Goal: Task Accomplishment & Management: Complete application form

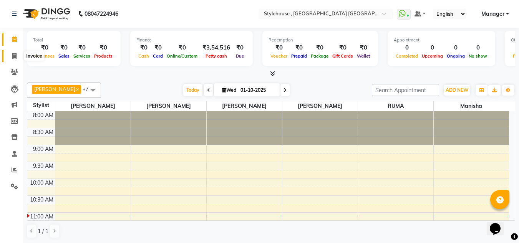
click at [17, 55] on icon at bounding box center [14, 56] width 4 height 6
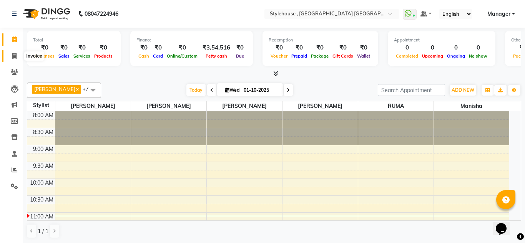
select select "7793"
select select "service"
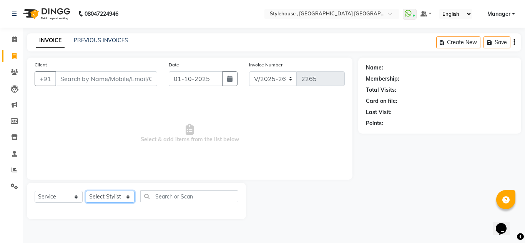
drag, startPoint x: 102, startPoint y: 198, endPoint x: 102, endPoint y: 191, distance: 6.9
click at [102, 198] on select "Select Stylist [PERSON_NAME] [PERSON_NAME] [PERSON_NAME] MAMMA Manager [PERSON_…" at bounding box center [110, 197] width 49 height 12
select select "92018"
click at [86, 191] on select "Select Stylist [PERSON_NAME] [PERSON_NAME] [PERSON_NAME] MAMMA Manager [PERSON_…" at bounding box center [110, 197] width 49 height 12
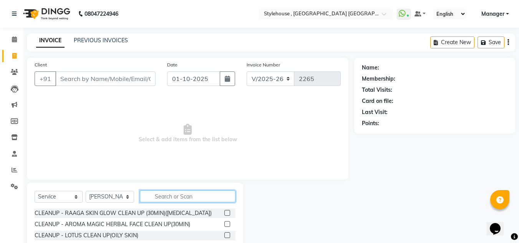
click at [190, 202] on input "text" at bounding box center [188, 196] width 96 height 12
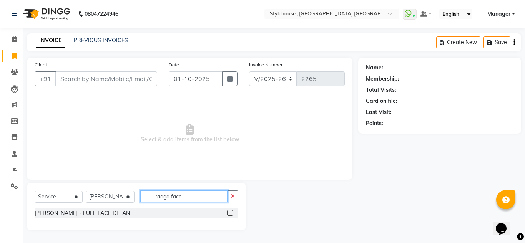
type input "raaga face"
click at [232, 212] on label at bounding box center [230, 213] width 6 height 6
click at [232, 212] on input "checkbox" at bounding box center [229, 213] width 5 height 5
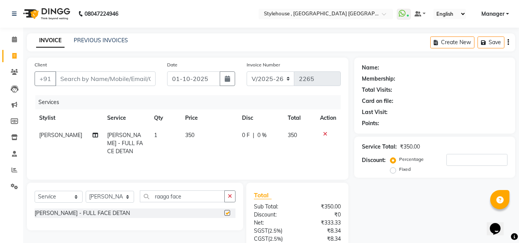
checkbox input "false"
click at [453, 159] on input "number" at bounding box center [476, 160] width 61 height 12
type input "20"
click at [324, 133] on icon at bounding box center [325, 133] width 4 height 5
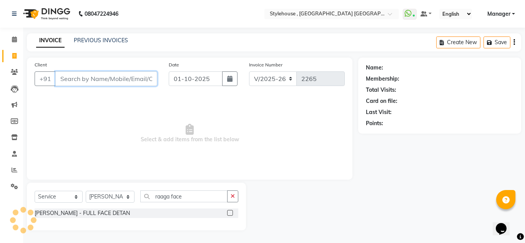
click at [75, 79] on input "Client" at bounding box center [106, 78] width 102 height 15
click at [66, 76] on input "Client" at bounding box center [106, 78] width 102 height 15
type input "9"
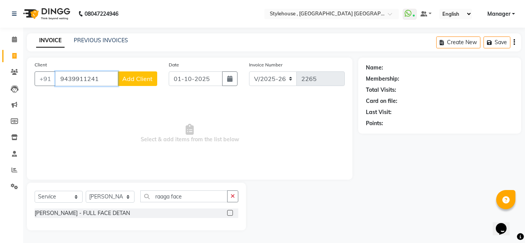
type input "9439911241"
click at [140, 79] on span "Add Client" at bounding box center [137, 79] width 30 height 8
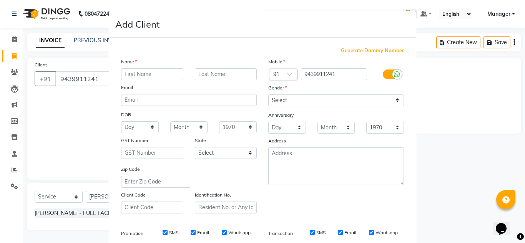
click at [144, 77] on input "text" at bounding box center [152, 74] width 62 height 12
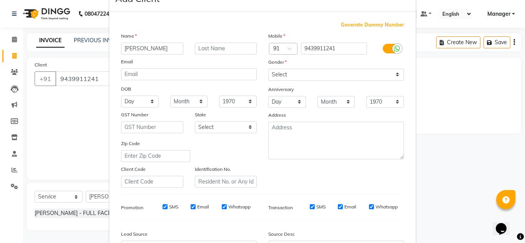
scroll to position [38, 0]
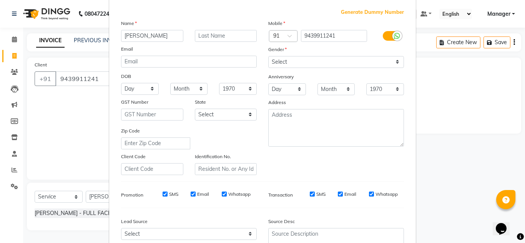
type input "[PERSON_NAME]"
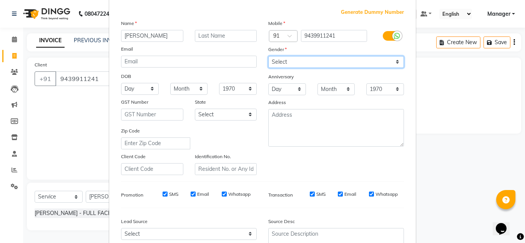
click at [288, 63] on select "Select [DEMOGRAPHIC_DATA] [DEMOGRAPHIC_DATA] Other Prefer Not To Say" at bounding box center [336, 62] width 136 height 12
select select "[DEMOGRAPHIC_DATA]"
click at [268, 56] on select "Select [DEMOGRAPHIC_DATA] [DEMOGRAPHIC_DATA] Other Prefer Not To Say" at bounding box center [336, 62] width 136 height 12
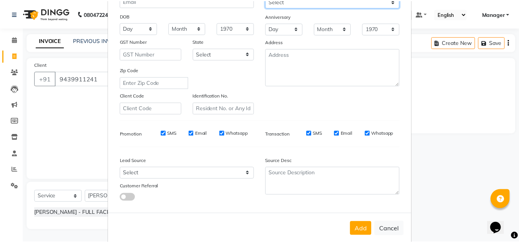
scroll to position [111, 0]
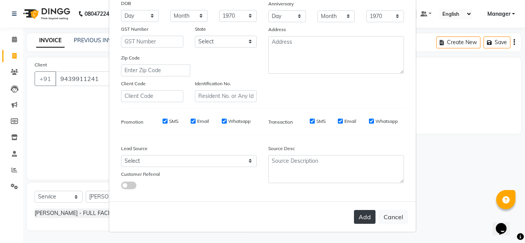
click at [368, 214] on button "Add" at bounding box center [365, 217] width 22 height 14
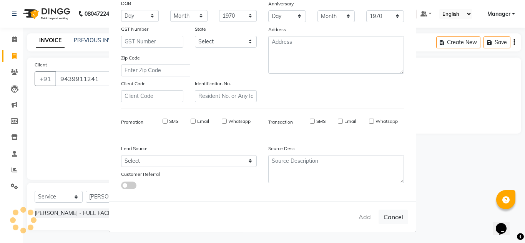
select select
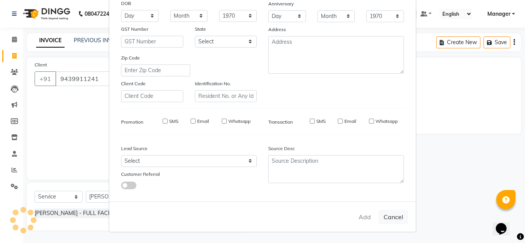
select select
checkbox input "false"
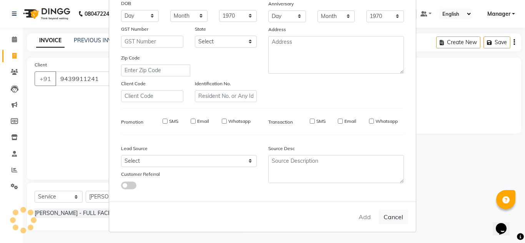
checkbox input "false"
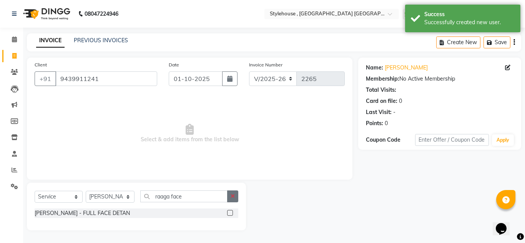
click at [232, 195] on icon "button" at bounding box center [232, 196] width 4 height 5
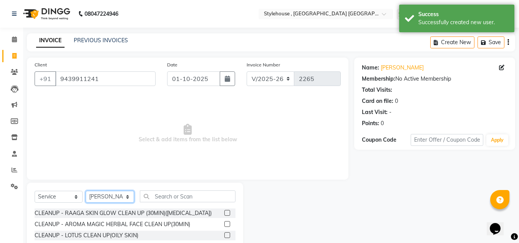
click at [127, 196] on select "Select Stylist [PERSON_NAME] [PERSON_NAME] [PERSON_NAME] MAMMA Manager [PERSON_…" at bounding box center [110, 197] width 48 height 12
select select "88660"
click at [86, 191] on select "Select Stylist [PERSON_NAME] [PERSON_NAME] [PERSON_NAME] MAMMA Manager [PERSON_…" at bounding box center [110, 197] width 48 height 12
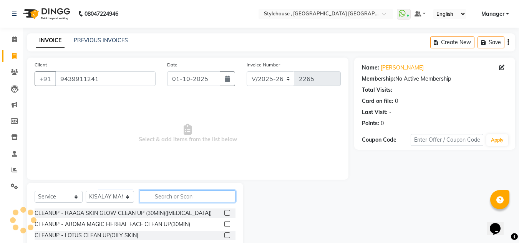
click at [171, 199] on input "text" at bounding box center [188, 196] width 96 height 12
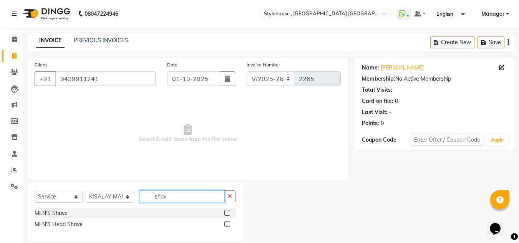
type input "shav"
click at [226, 212] on label at bounding box center [227, 213] width 6 height 6
click at [226, 212] on input "checkbox" at bounding box center [226, 213] width 5 height 5
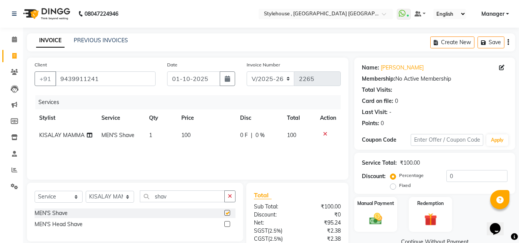
checkbox input "false"
click at [462, 176] on input "0" at bounding box center [476, 176] width 61 height 12
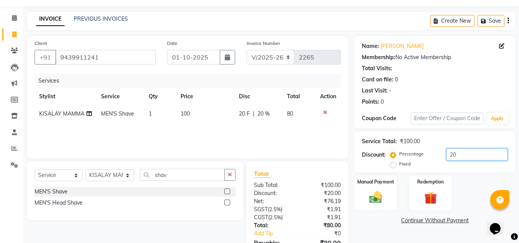
scroll to position [38, 0]
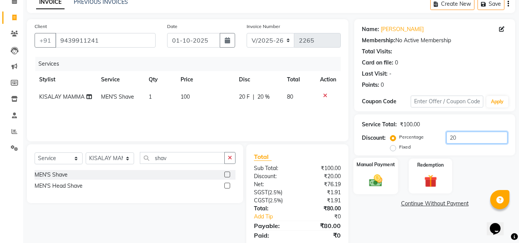
type input "20"
click at [372, 179] on img at bounding box center [376, 180] width 22 height 15
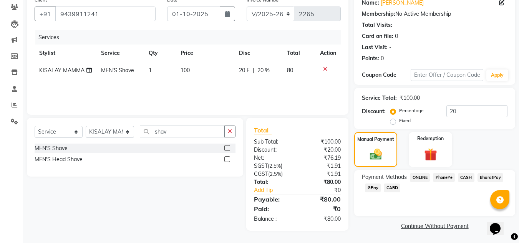
scroll to position [65, 0]
click at [440, 177] on span "PhonePe" at bounding box center [444, 177] width 22 height 9
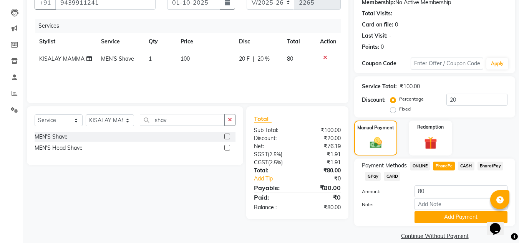
scroll to position [87, 0]
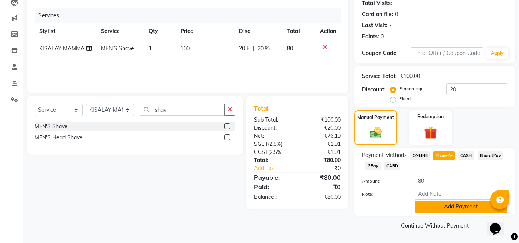
click at [433, 207] on button "Add Payment" at bounding box center [460, 207] width 93 height 12
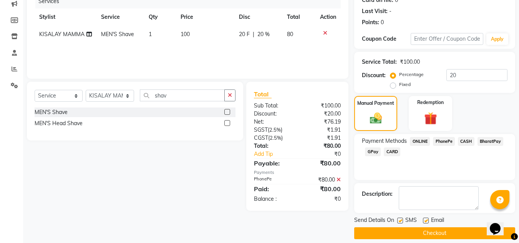
scroll to position [109, 0]
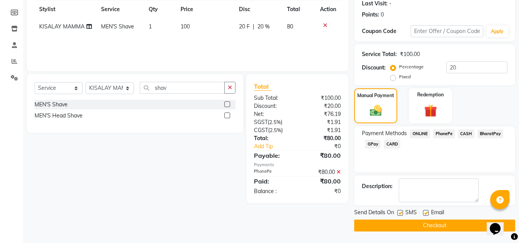
click at [402, 227] on button "Checkout" at bounding box center [434, 226] width 161 height 12
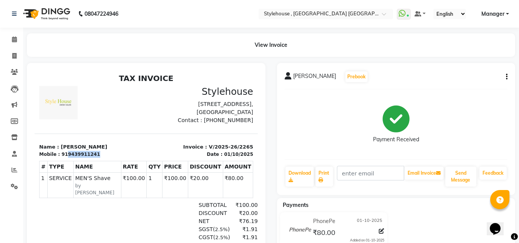
drag, startPoint x: 63, startPoint y: 162, endPoint x: 113, endPoint y: 159, distance: 50.8
click at [113, 158] on div "Mobile : 919439911241" at bounding box center [90, 154] width 103 height 7
copy div "9439911241"
click at [13, 55] on icon at bounding box center [14, 56] width 4 height 6
select select "service"
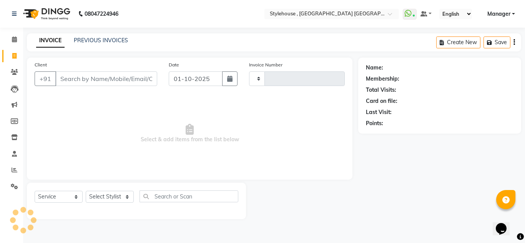
click at [79, 77] on input "Client" at bounding box center [106, 78] width 102 height 15
type input "2266"
select select "7793"
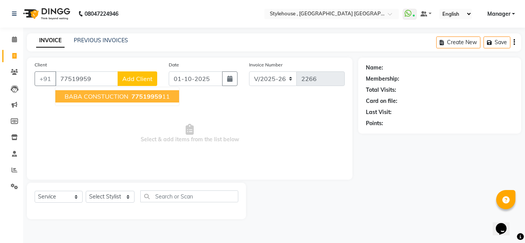
click at [102, 97] on span "BABA CONSTUCTION" at bounding box center [97, 97] width 64 height 8
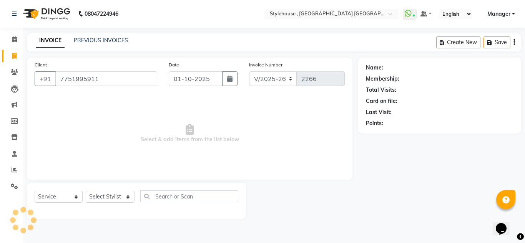
type input "7751995911"
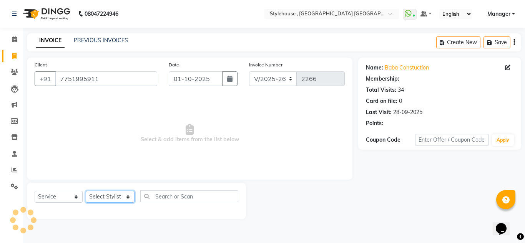
select select "1: Object"
click at [102, 195] on select "Select Stylist [PERSON_NAME] [PERSON_NAME] [PERSON_NAME] MAMMA Manager [PERSON_…" at bounding box center [110, 197] width 49 height 12
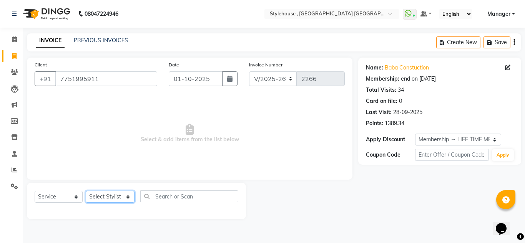
select select "69899"
click at [86, 191] on select "Select Stylist [PERSON_NAME] [PERSON_NAME] [PERSON_NAME] MAMMA Manager [PERSON_…" at bounding box center [110, 197] width 49 height 12
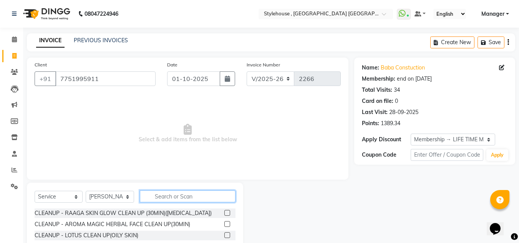
click at [167, 199] on input "text" at bounding box center [188, 196] width 96 height 12
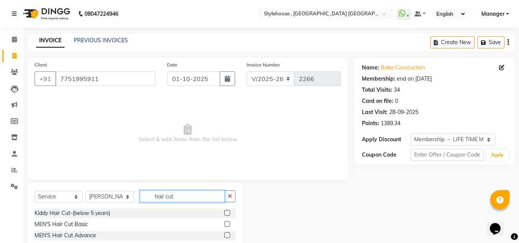
type input "hair cut"
click at [224, 222] on label at bounding box center [227, 224] width 6 height 6
click at [224, 222] on input "checkbox" at bounding box center [226, 224] width 5 height 5
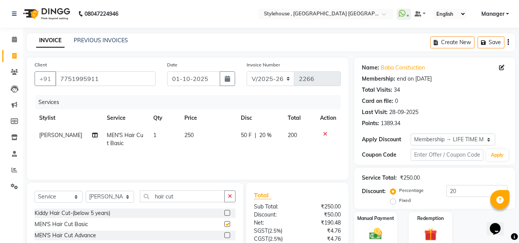
checkbox input "false"
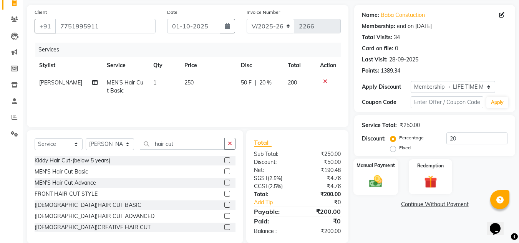
scroll to position [65, 0]
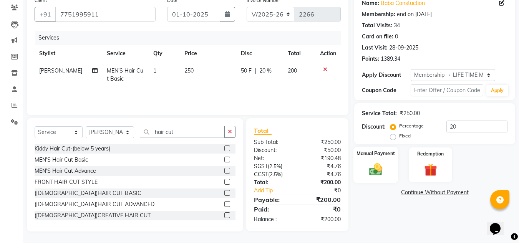
click at [376, 167] on img at bounding box center [376, 169] width 22 height 15
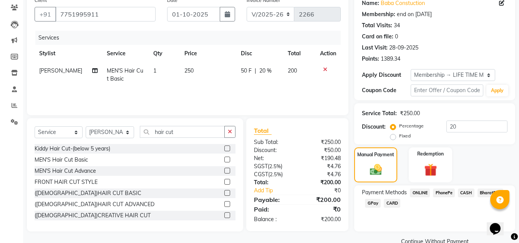
scroll to position [80, 0]
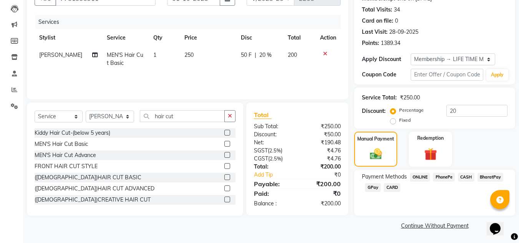
click at [464, 177] on span "CASH" at bounding box center [466, 177] width 17 height 9
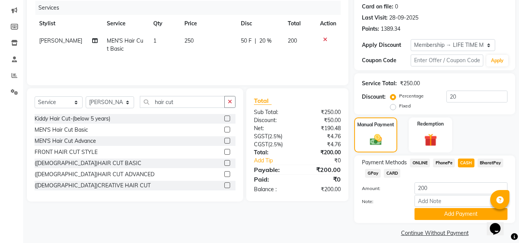
scroll to position [102, 0]
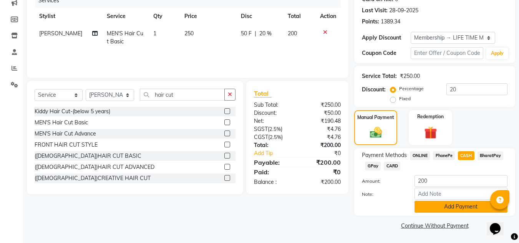
click at [449, 206] on button "Add Payment" at bounding box center [460, 207] width 93 height 12
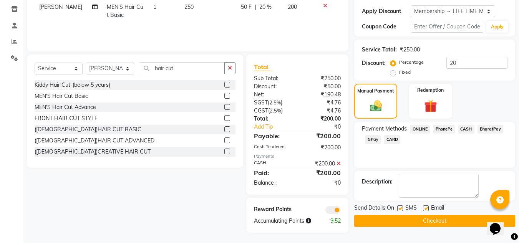
scroll to position [129, 0]
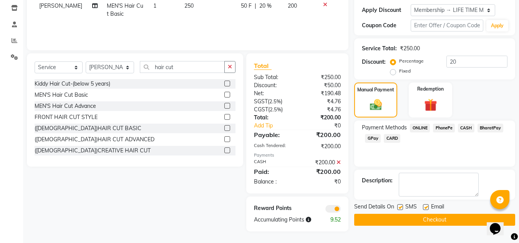
click at [412, 220] on button "Checkout" at bounding box center [434, 220] width 161 height 12
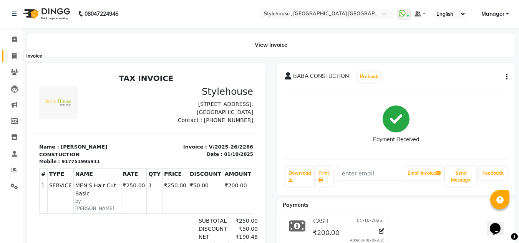
click at [15, 55] on icon at bounding box center [14, 56] width 4 height 6
select select "service"
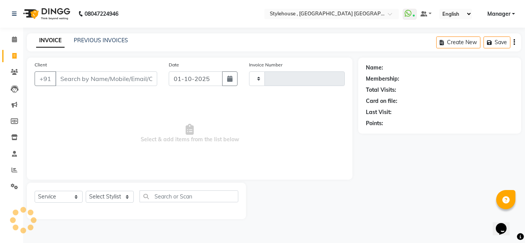
type input "2267"
select select "7793"
click at [87, 40] on link "PREVIOUS INVOICES" at bounding box center [101, 40] width 54 height 7
